Goal: Task Accomplishment & Management: Use online tool/utility

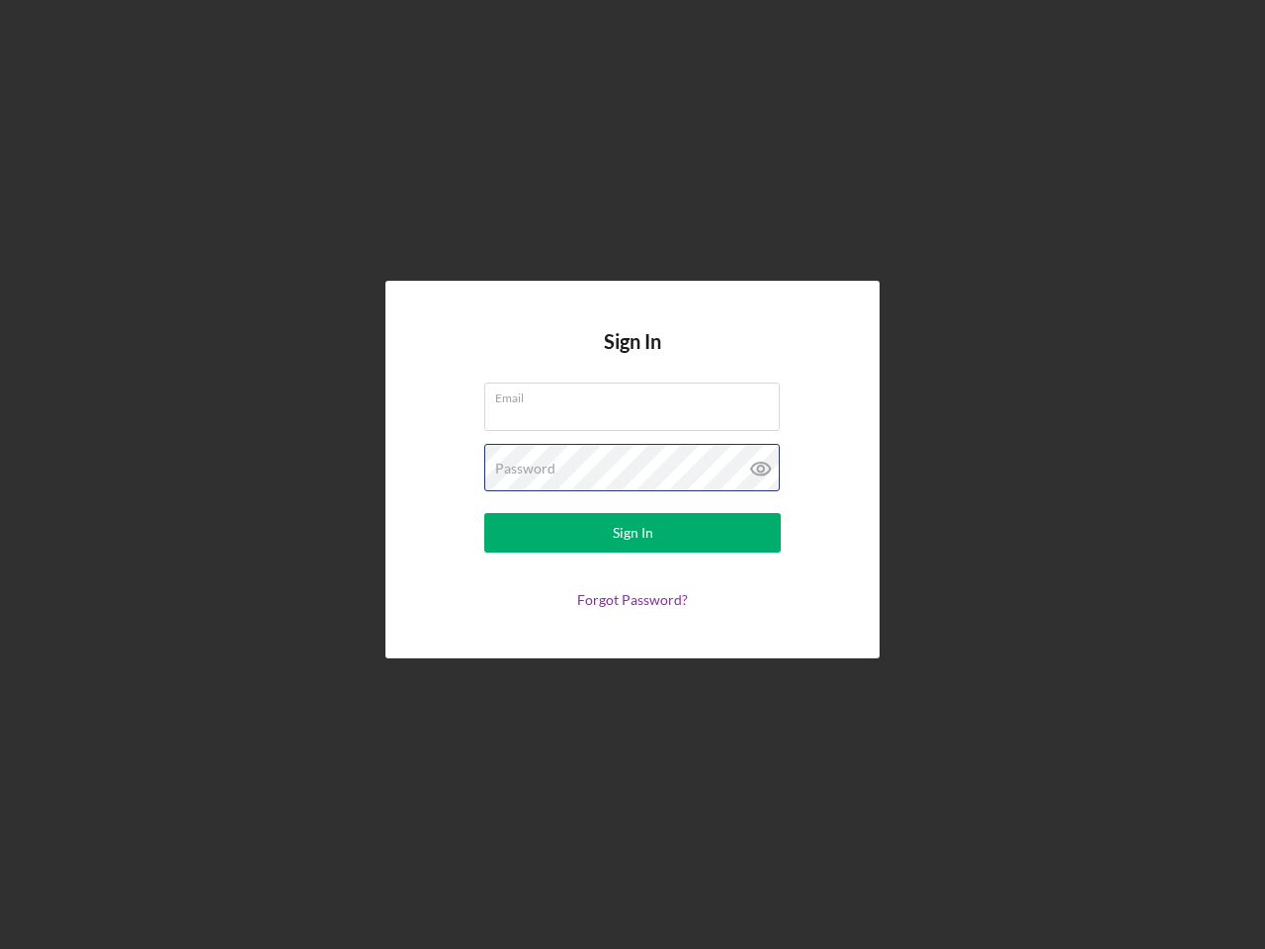
click at [632, 474] on div "Password" at bounding box center [632, 468] width 296 height 49
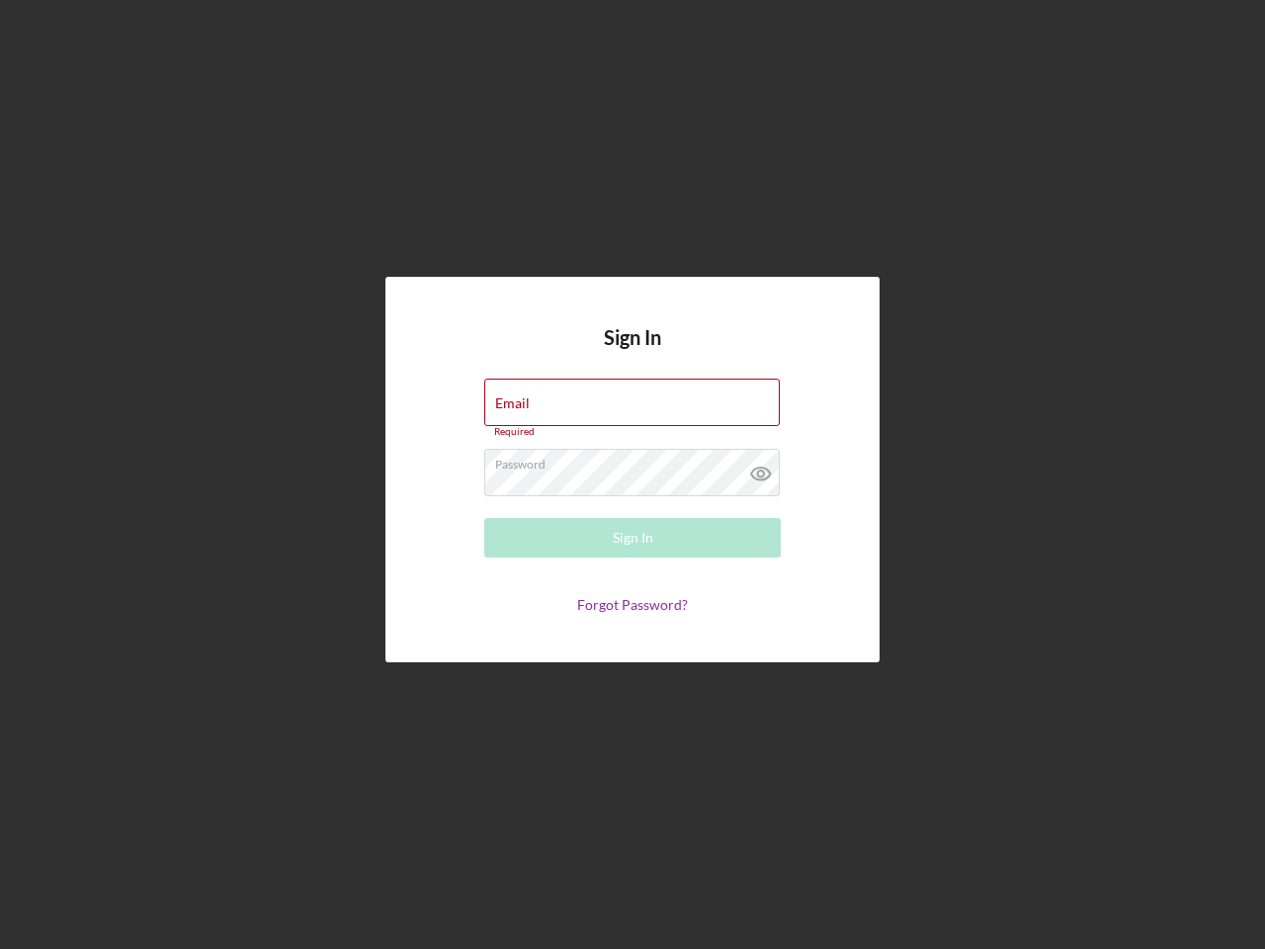
click at [761, 468] on icon at bounding box center [760, 473] width 49 height 49
